Goal: Transaction & Acquisition: Purchase product/service

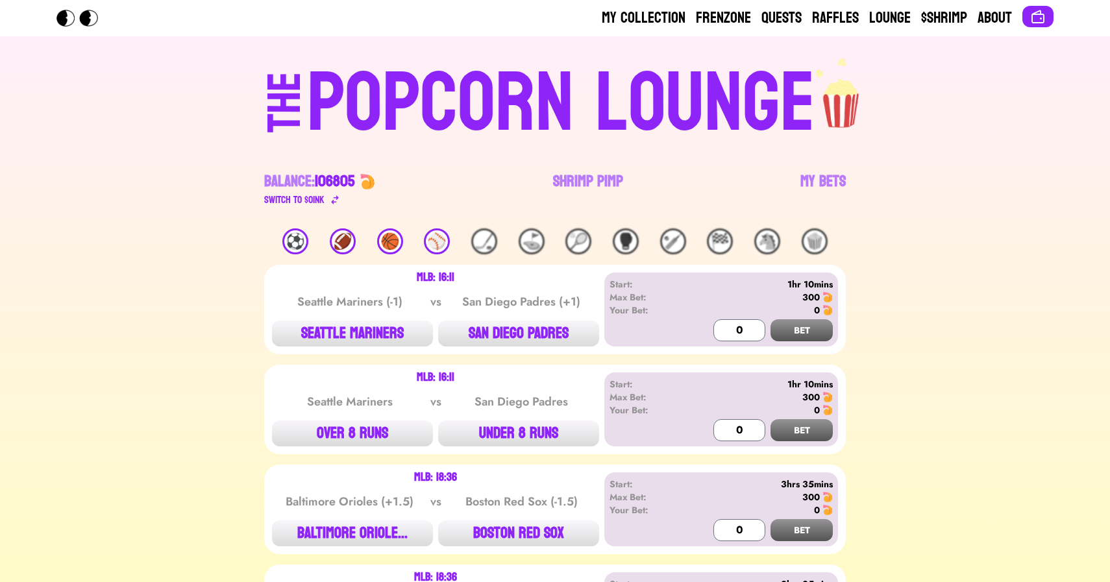
click at [391, 238] on div "🏀" at bounding box center [390, 242] width 26 height 26
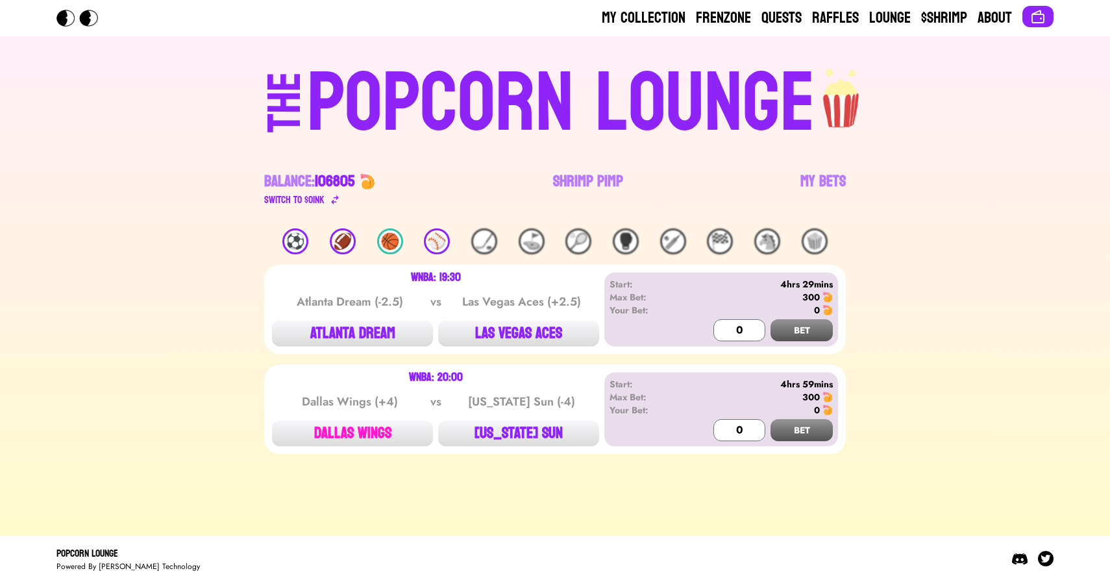
click at [354, 428] on button "DALLAS WINGS" at bounding box center [352, 434] width 161 height 26
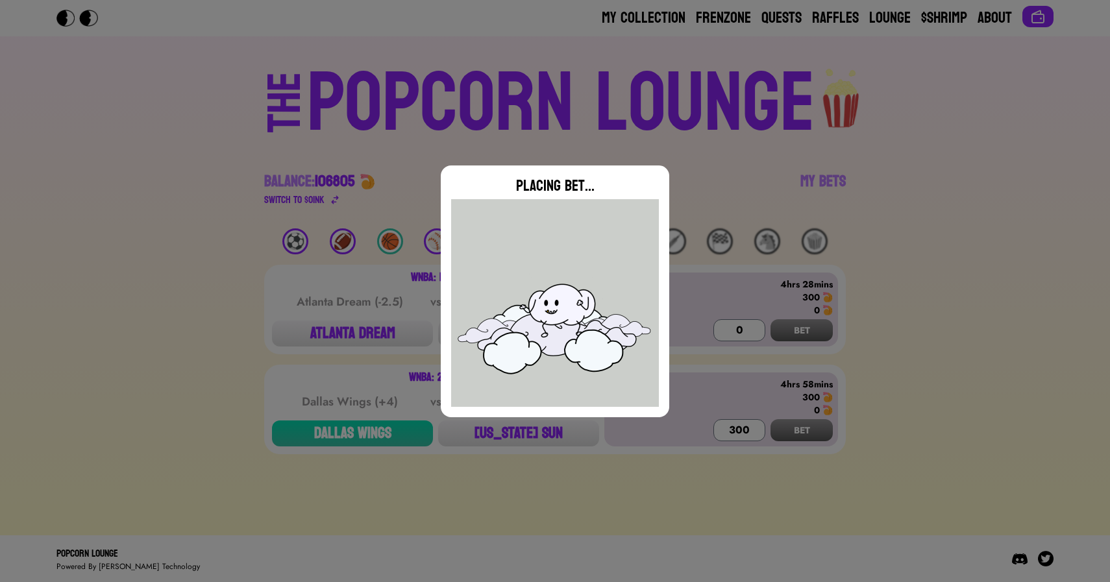
type input "0"
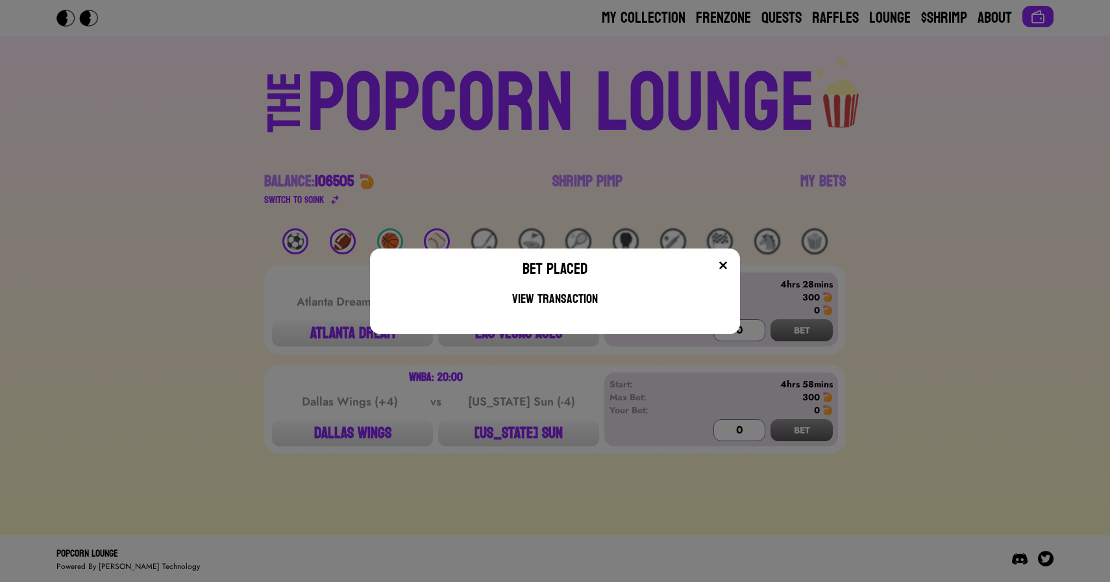
click at [180, 261] on div "Bet Placed View Transaction" at bounding box center [555, 291] width 1110 height 582
